Goal: Communication & Community: Answer question/provide support

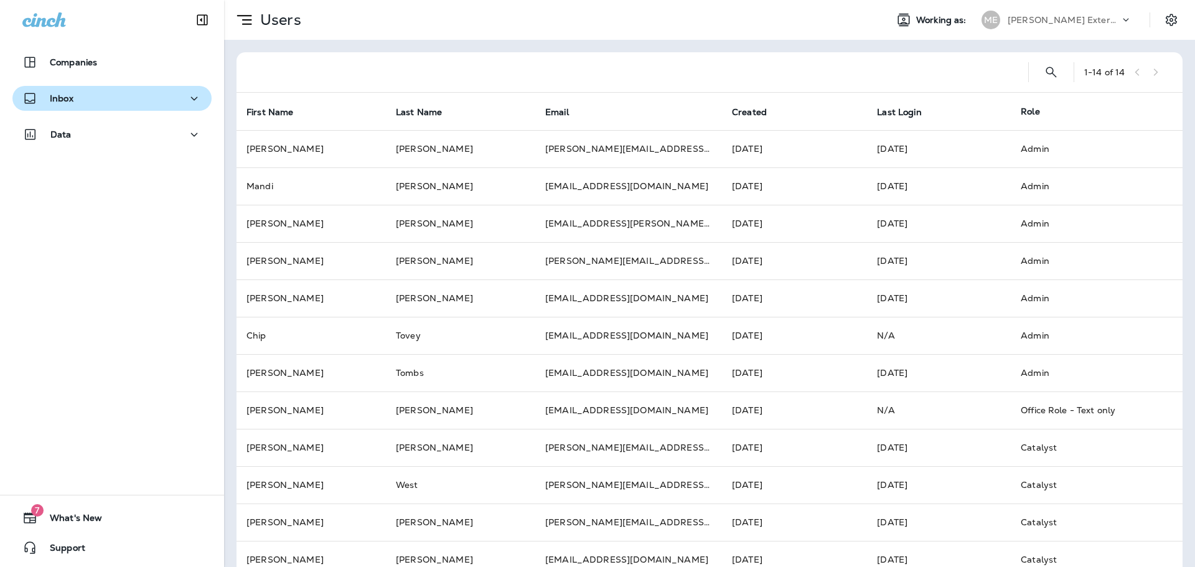
click at [70, 101] on p "Inbox" at bounding box center [62, 98] width 24 height 10
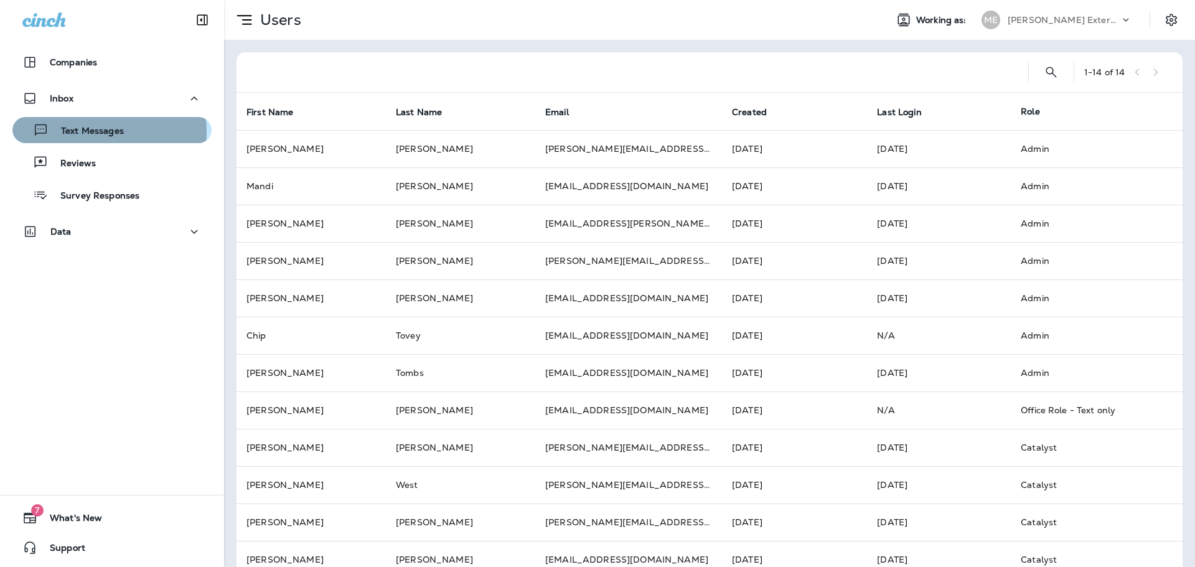
click at [76, 131] on p "Text Messages" at bounding box center [86, 132] width 75 height 12
